Goal: Transaction & Acquisition: Purchase product/service

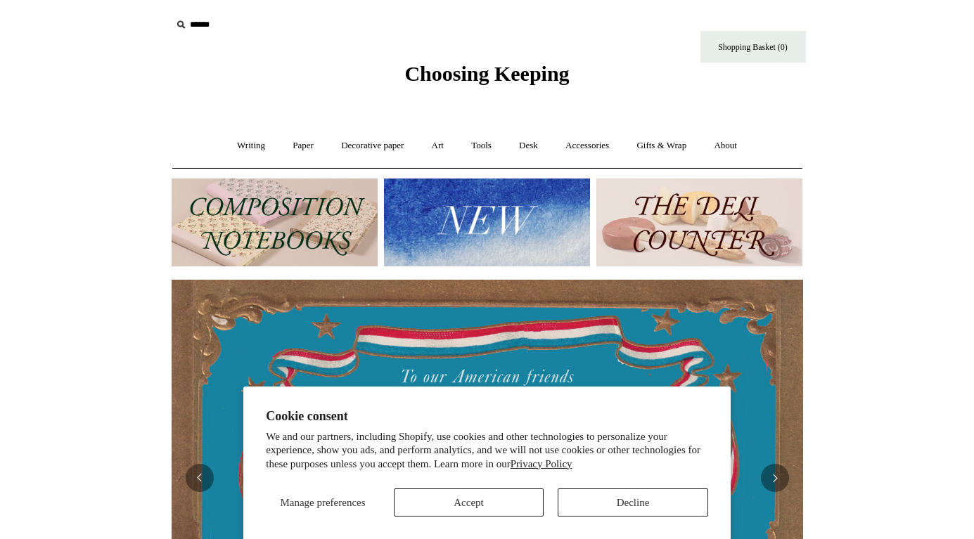
click at [638, 500] on button "Decline" at bounding box center [632, 503] width 150 height 28
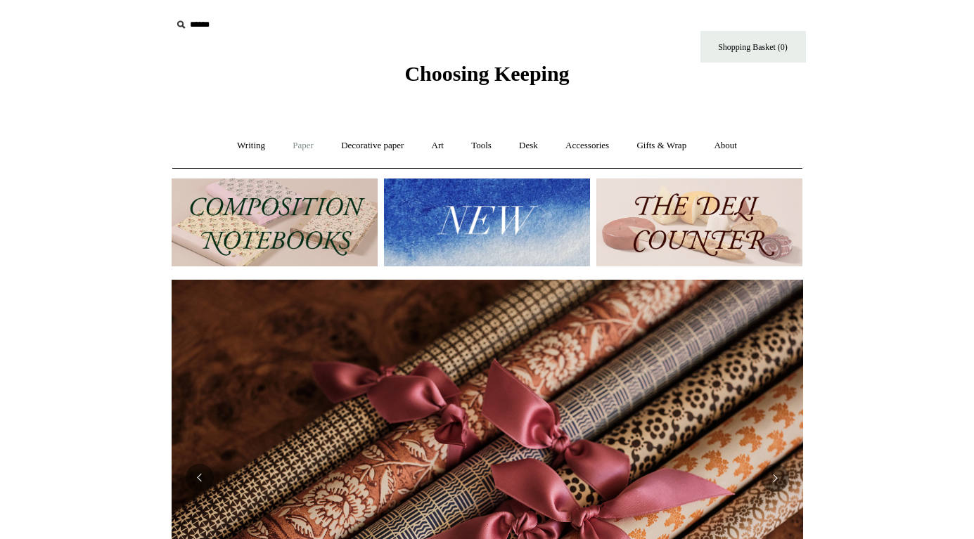
click at [296, 148] on link "Paper +" at bounding box center [303, 145] width 46 height 37
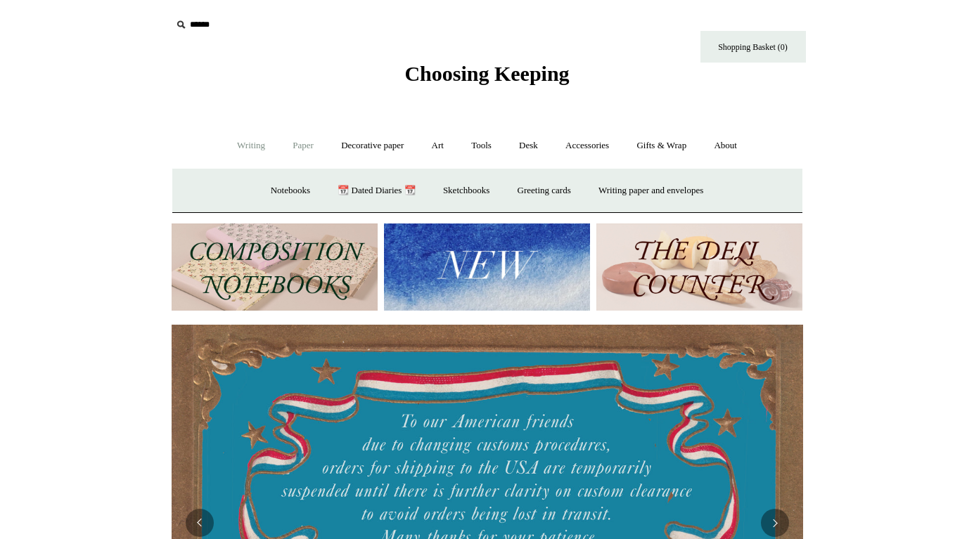
click at [252, 150] on link "Writing +" at bounding box center [250, 145] width 53 height 37
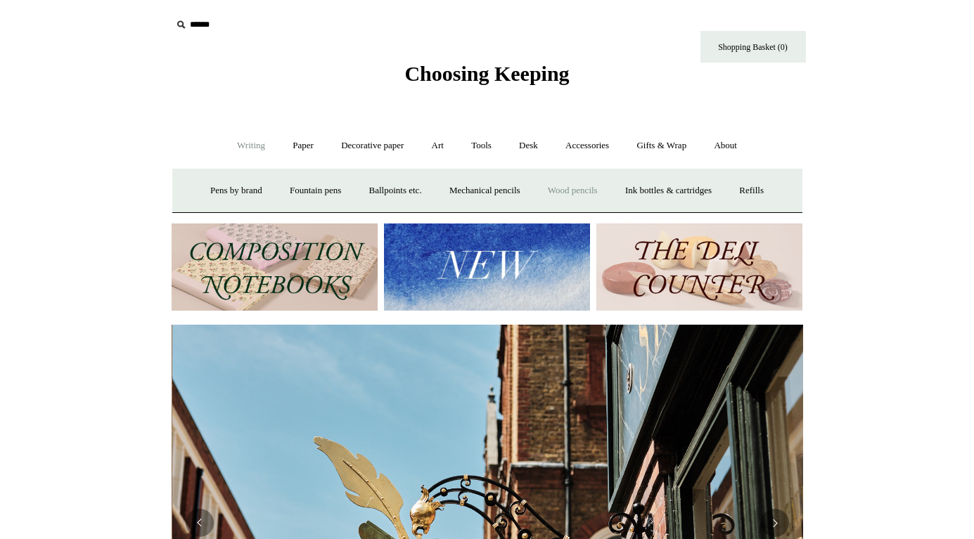
scroll to position [0, 631]
click at [618, 146] on link "Accessories +" at bounding box center [587, 145] width 69 height 37
click at [396, 151] on link "Decorative paper +" at bounding box center [372, 145] width 88 height 37
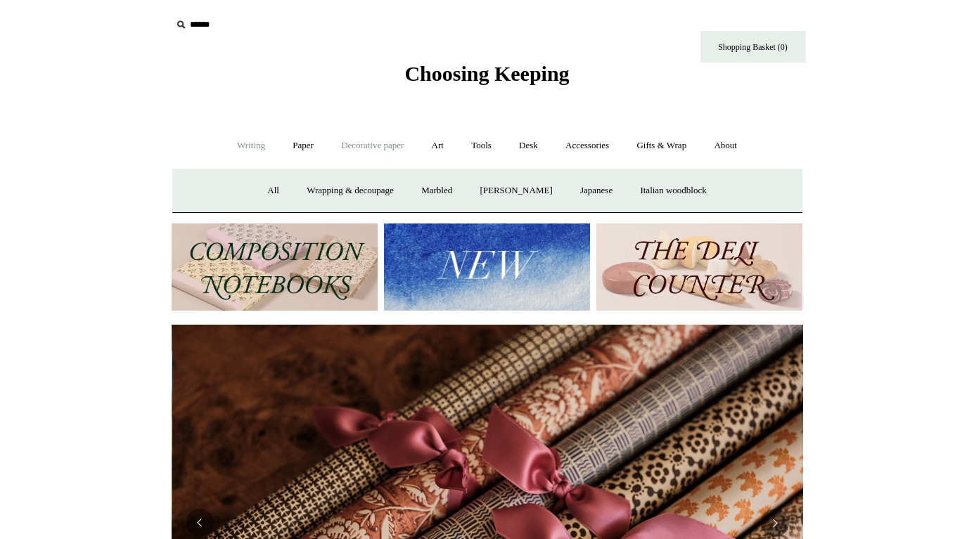
scroll to position [0, 1262]
click at [427, 146] on link "Art +" at bounding box center [437, 145] width 37 height 37
click at [247, 187] on link "Watercolour & Paint" at bounding box center [230, 190] width 101 height 37
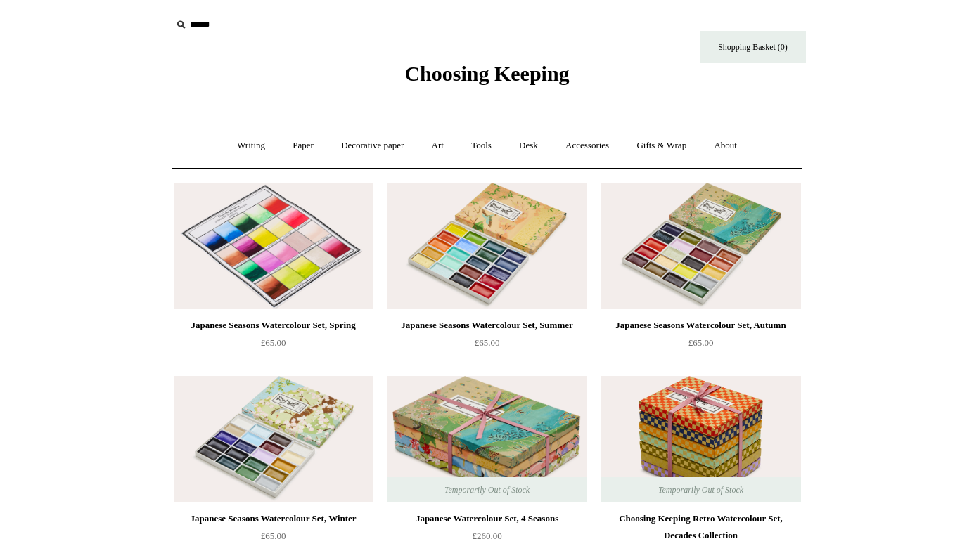
click at [280, 231] on img at bounding box center [274, 246] width 200 height 127
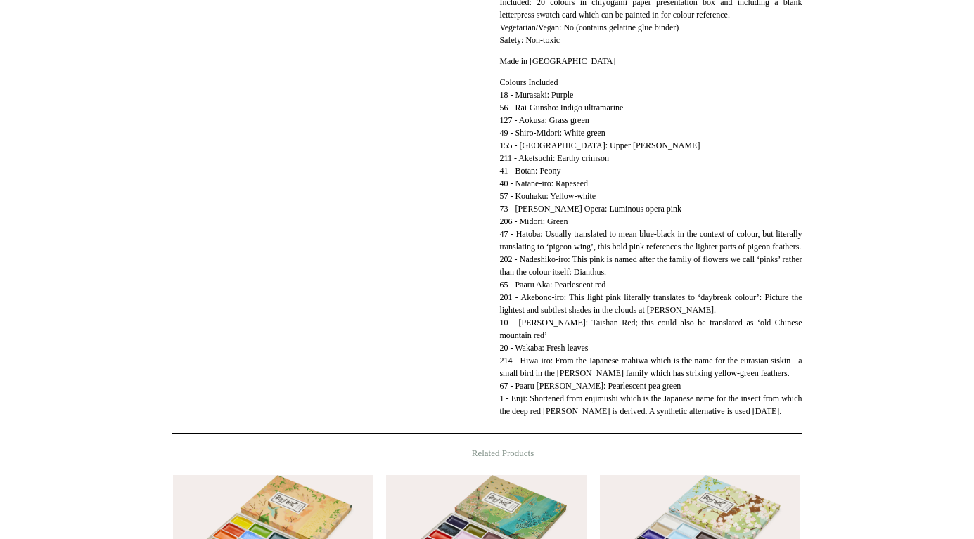
scroll to position [941, 0]
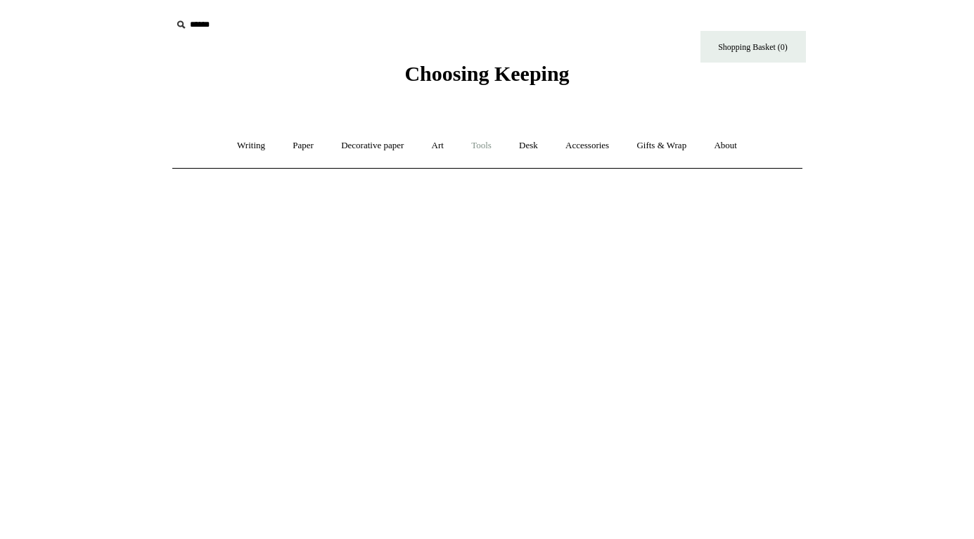
click at [478, 140] on link "Tools +" at bounding box center [481, 145] width 46 height 37
